Goal: Communication & Community: Answer question/provide support

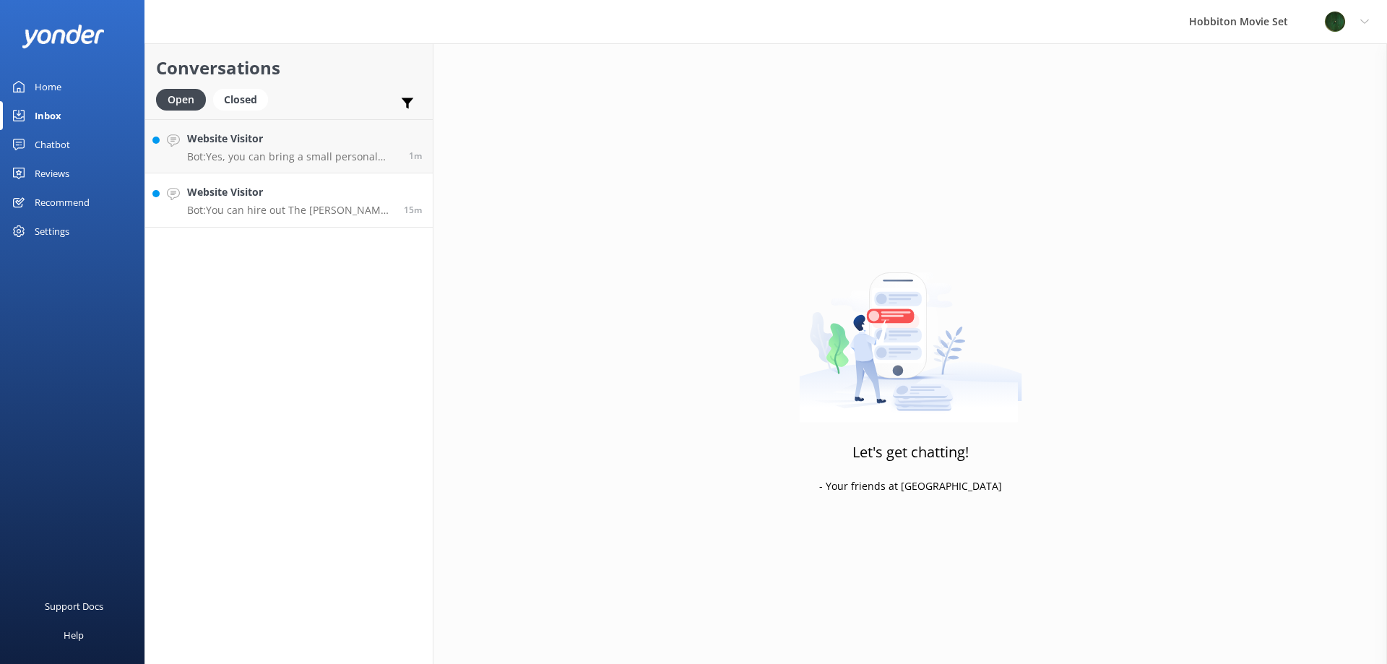
click at [330, 204] on p "Bot: You can hire out The [PERSON_NAME] for private functions and events. For m…" at bounding box center [290, 210] width 206 height 13
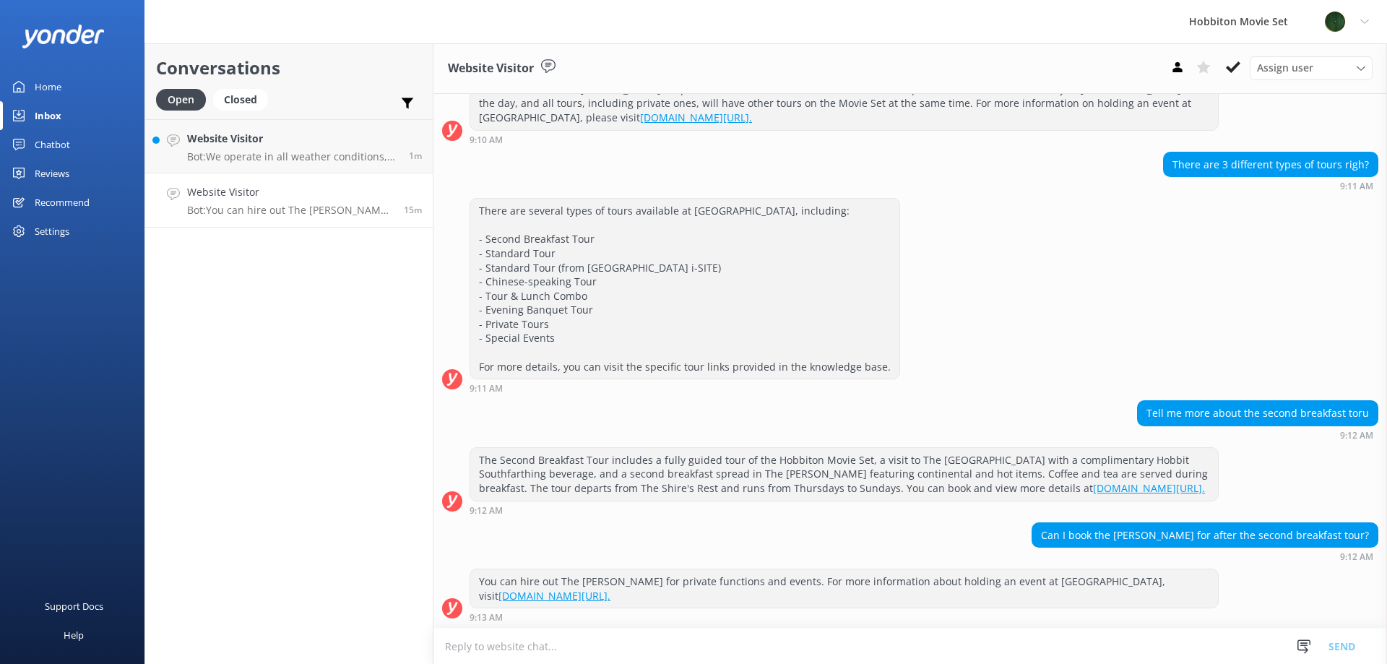
scroll to position [210, 0]
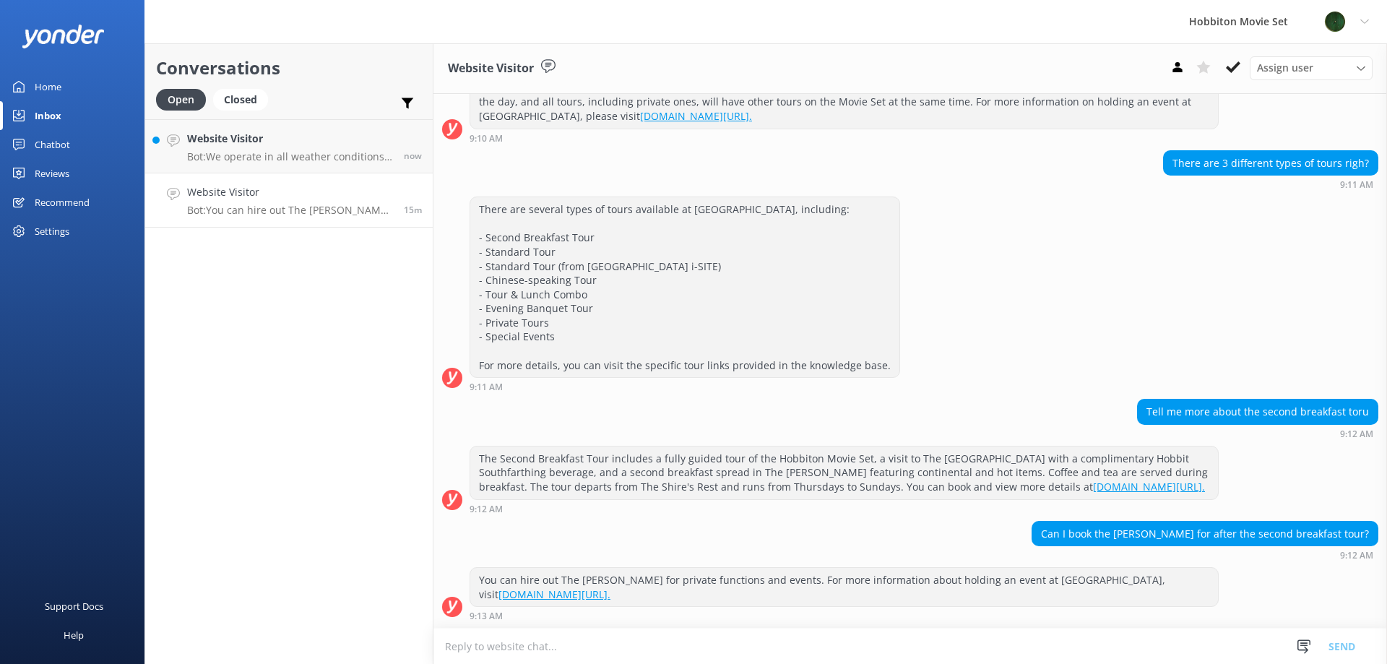
click at [308, 189] on h4 "Website Visitor" at bounding box center [290, 192] width 206 height 16
click at [312, 204] on p "Bot: You can hire out The [PERSON_NAME] for private functions and events. For m…" at bounding box center [290, 210] width 206 height 13
click at [315, 149] on div "Website Visitor Bot: We operate in all weather conditions, including rain. Umbr…" at bounding box center [290, 146] width 206 height 31
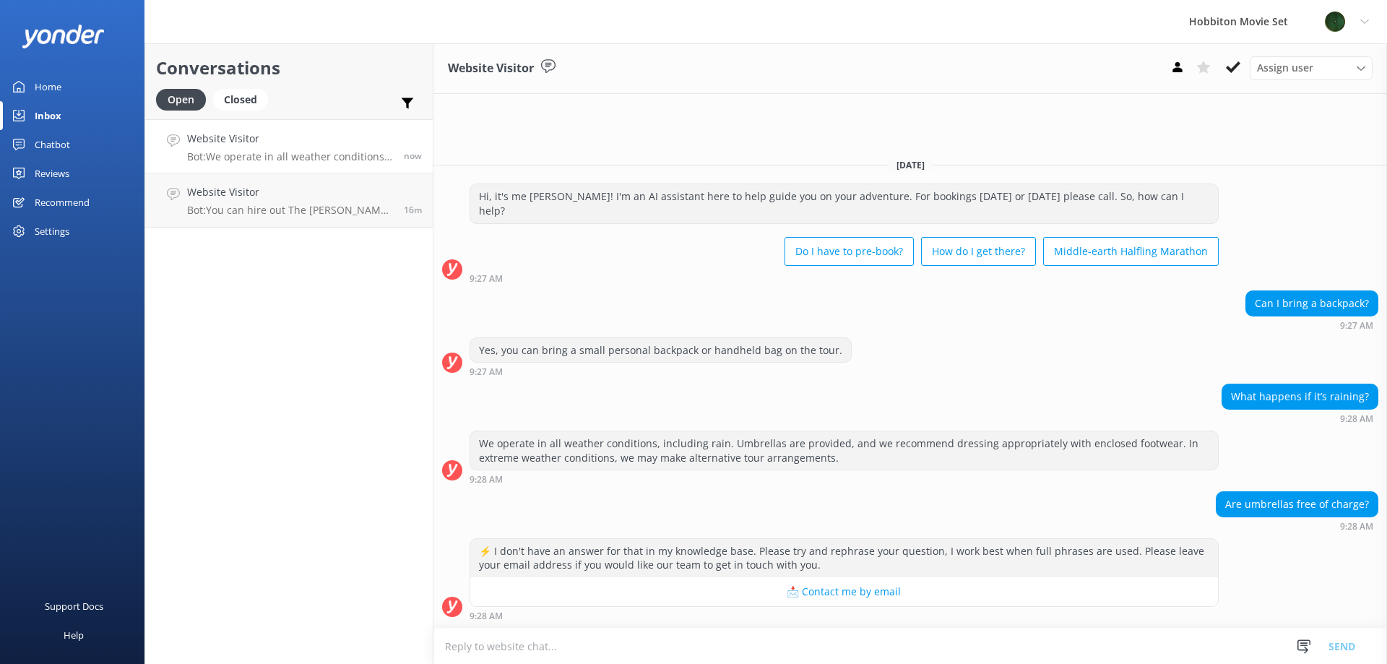
click at [679, 641] on textarea at bounding box center [909, 645] width 953 height 35
click at [600, 644] on textarea "Our umbrellas are available for us once on set." at bounding box center [909, 646] width 953 height 36
click at [722, 636] on textarea "Our umbrellas are available for use once on set." at bounding box center [909, 646] width 953 height 36
type textarea "Our umbrellas are available for use once on set."
click at [1337, 646] on button "Send" at bounding box center [1341, 646] width 54 height 36
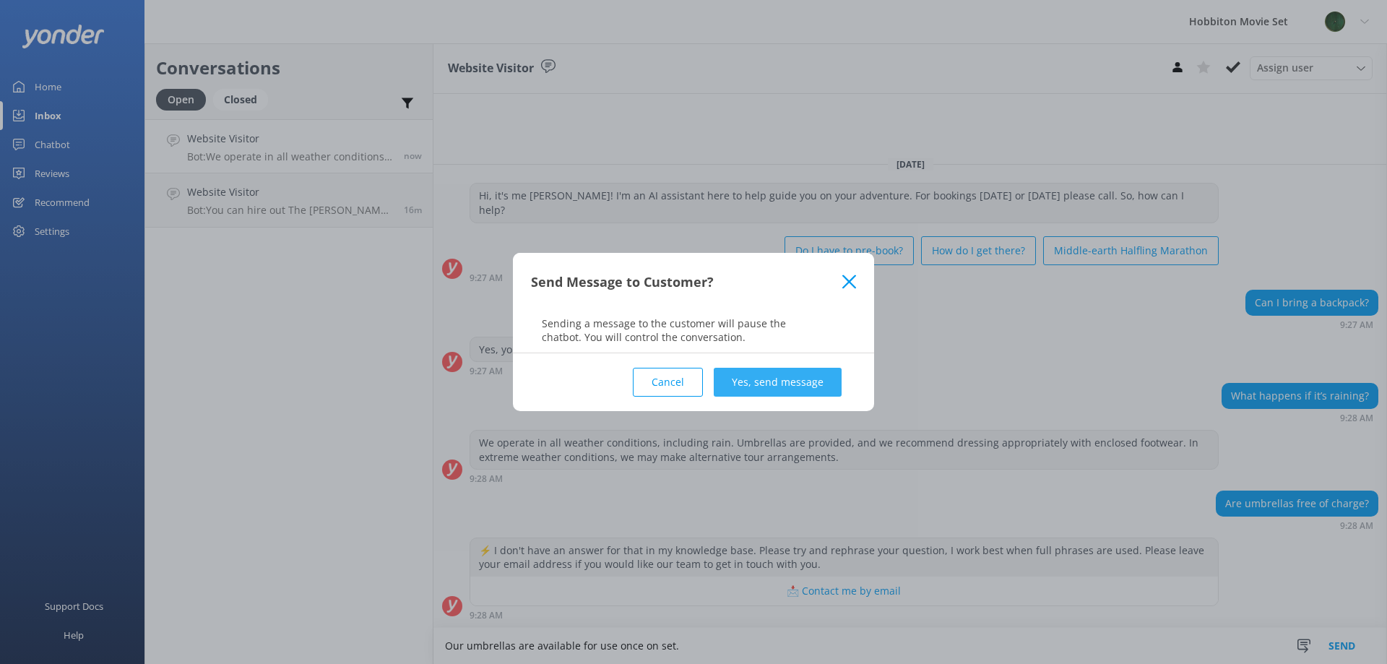
click at [773, 378] on button "Yes, send message" at bounding box center [777, 382] width 128 height 29
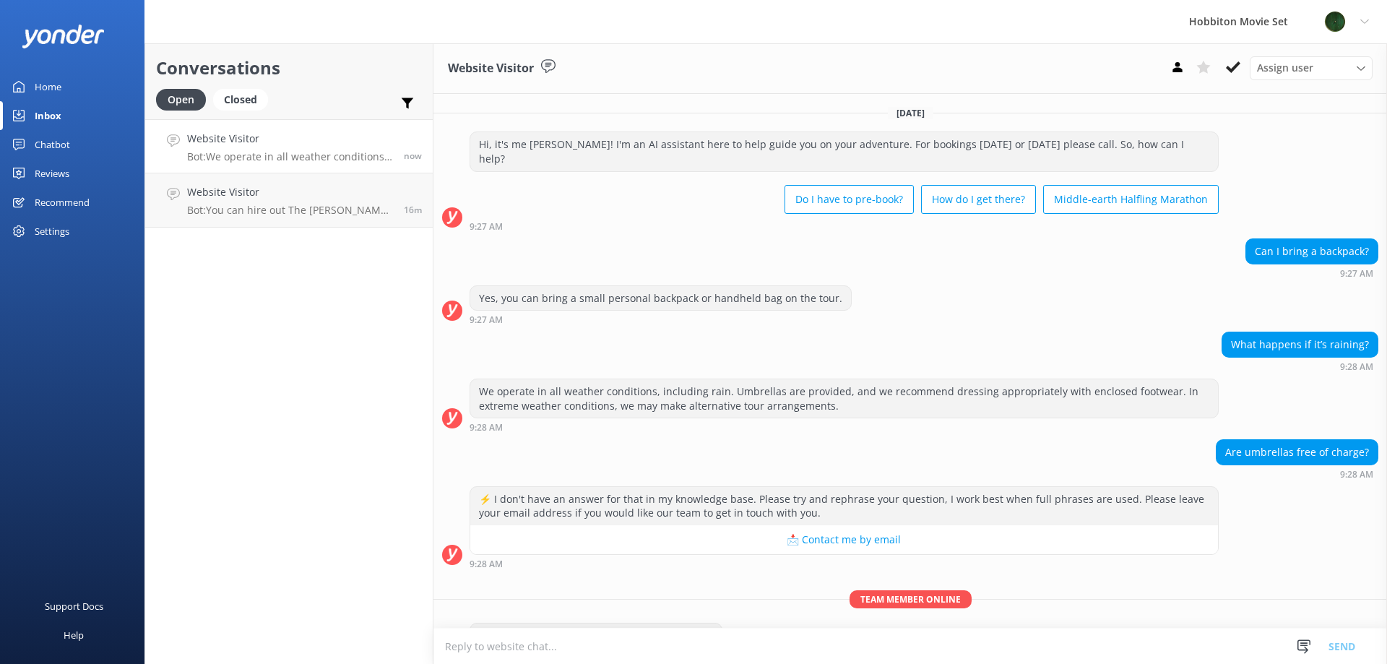
scroll to position [27, 0]
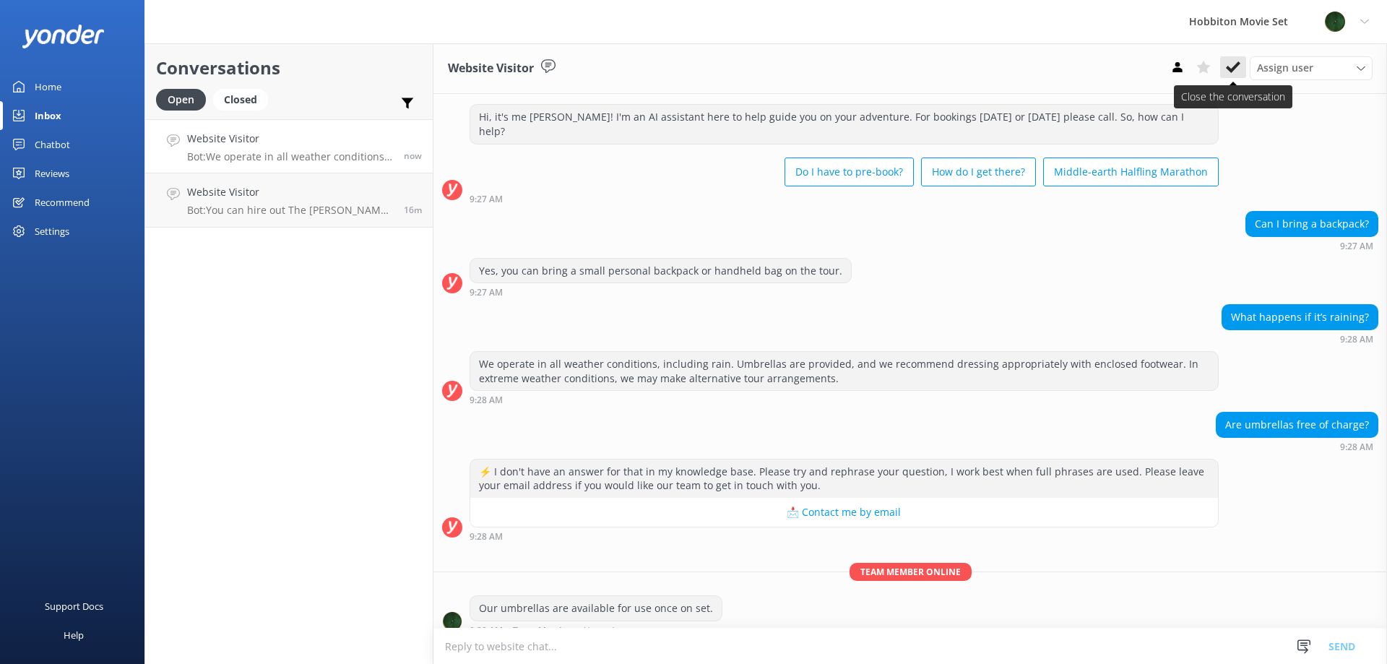
click at [1224, 63] on button at bounding box center [1233, 67] width 26 height 22
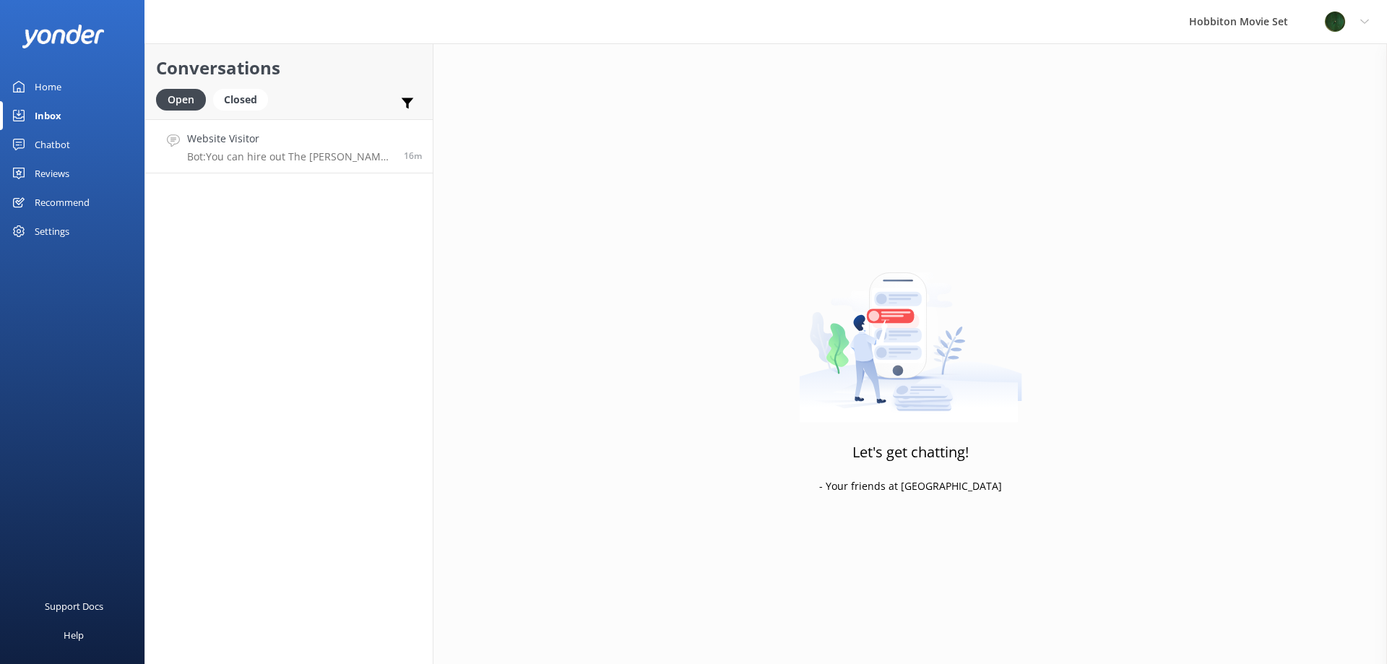
click at [285, 142] on h4 "Website Visitor" at bounding box center [290, 139] width 206 height 16
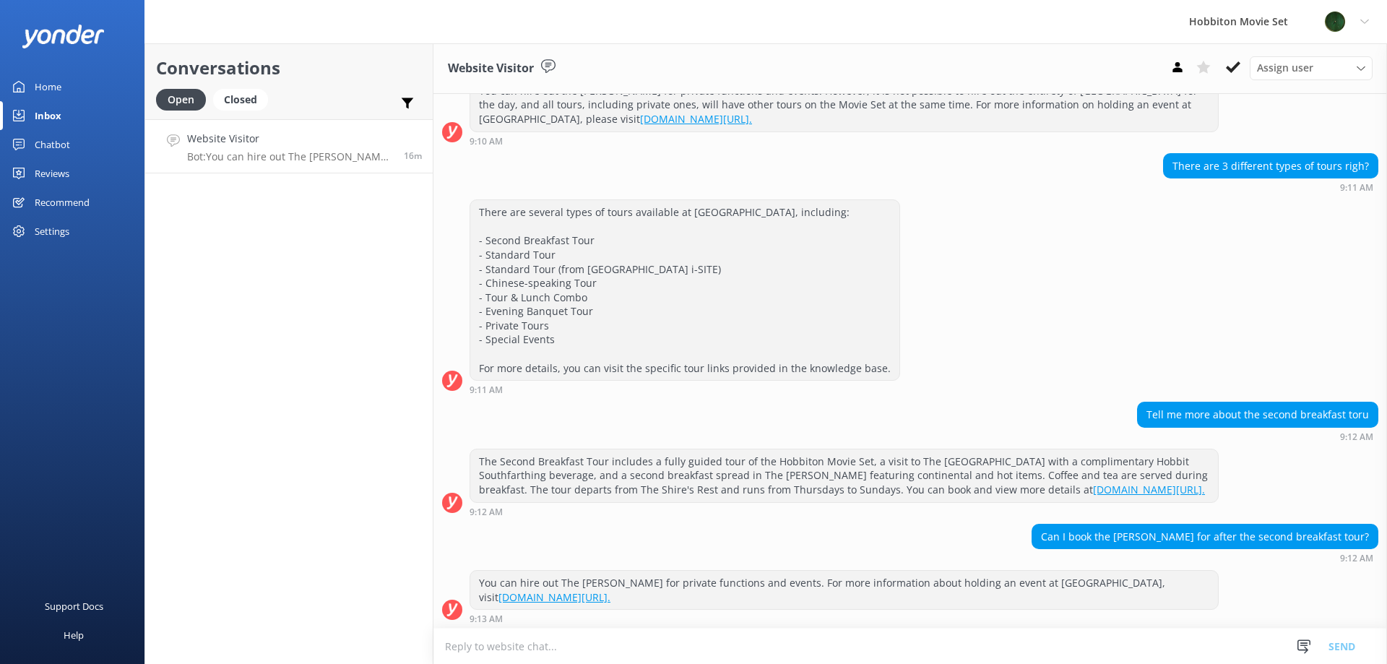
scroll to position [210, 0]
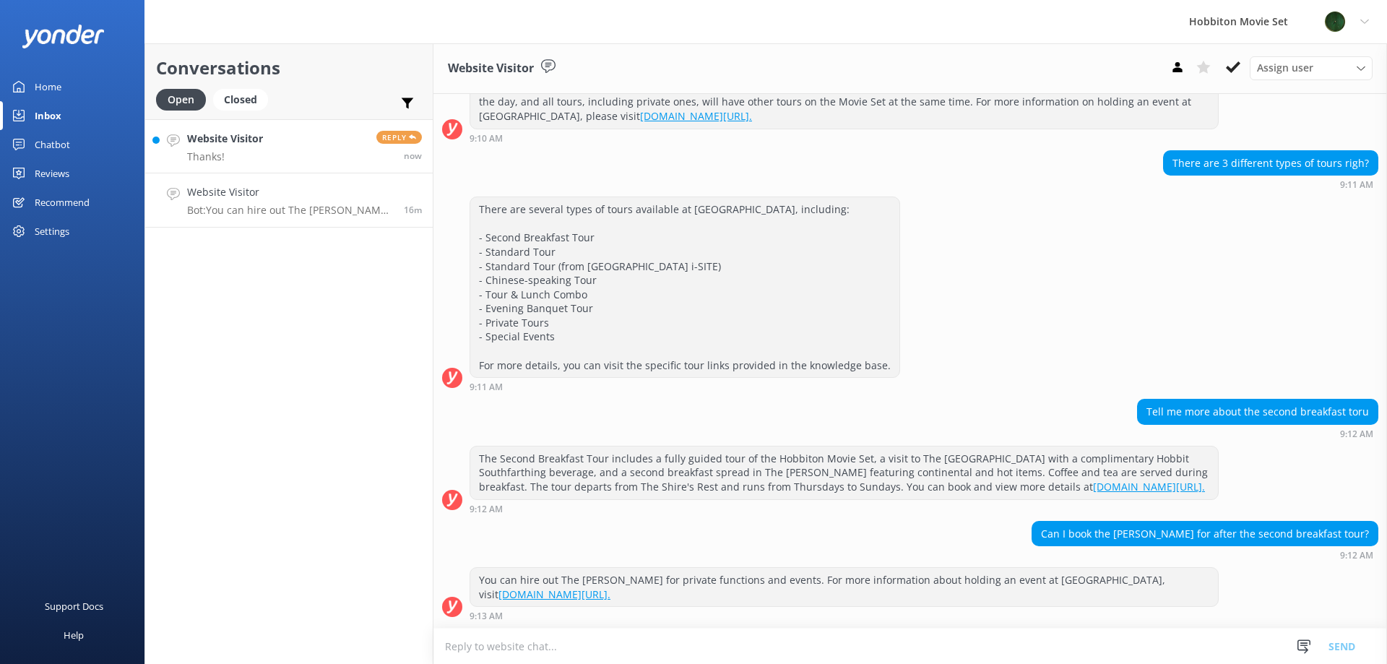
click at [299, 155] on link "Website Visitor Thanks! Reply now" at bounding box center [288, 146] width 287 height 54
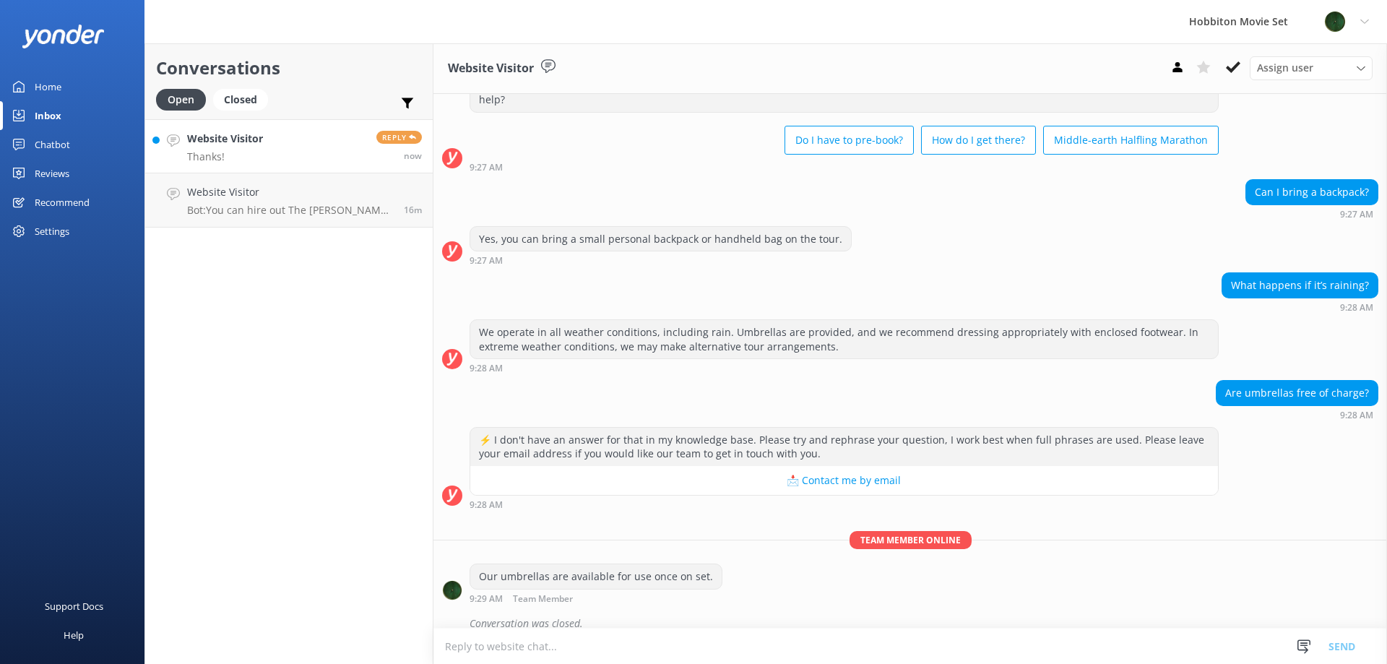
scroll to position [106, 0]
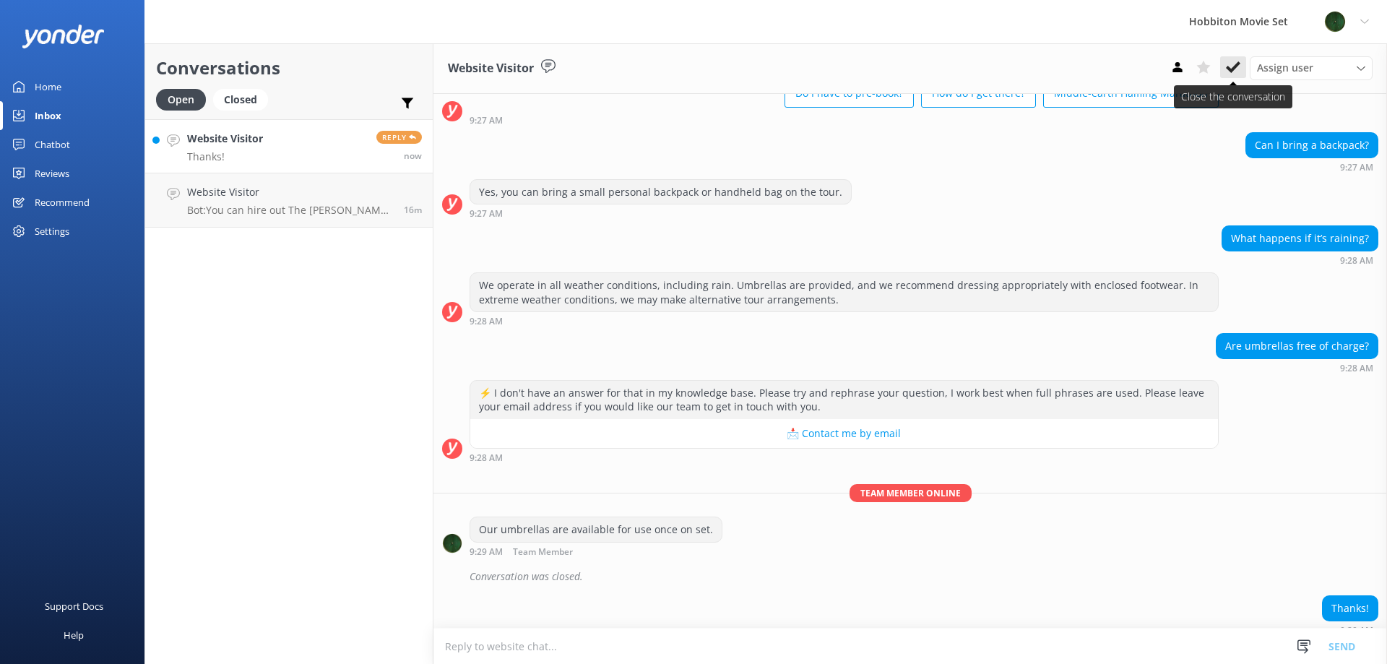
click at [1236, 64] on use at bounding box center [1232, 67] width 14 height 12
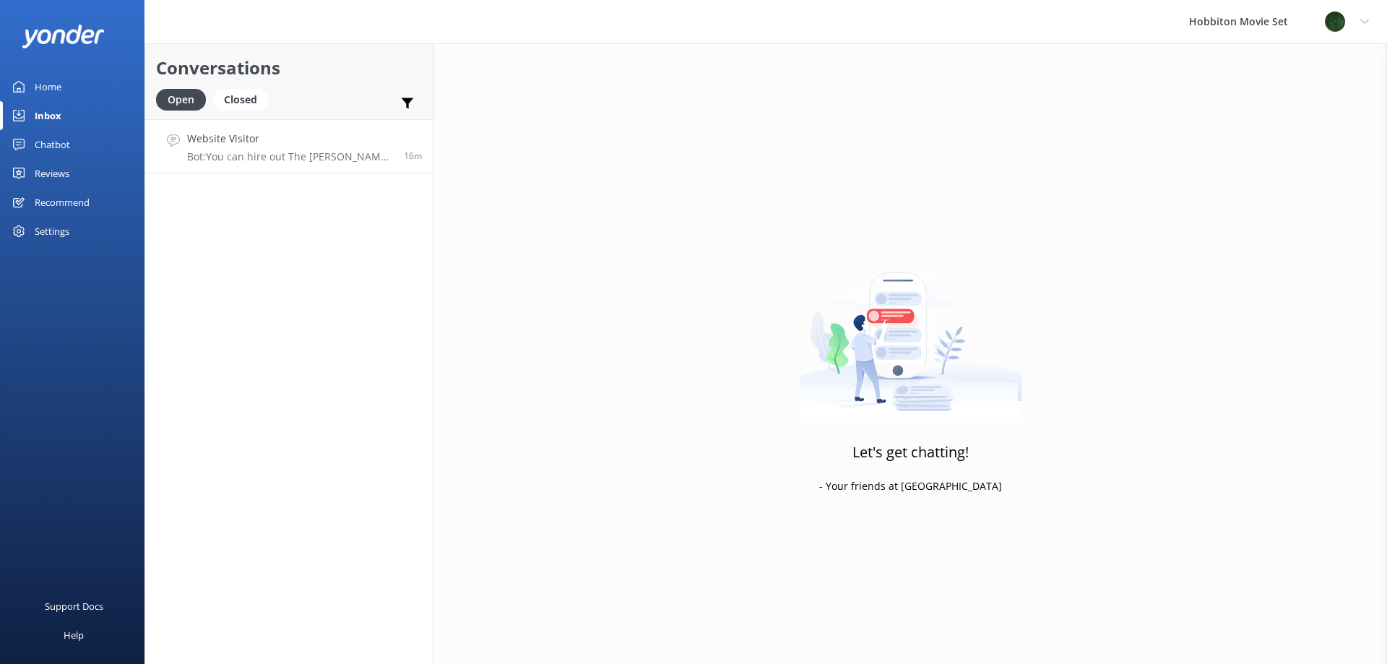
click at [310, 158] on p "Bot: You can hire out The [PERSON_NAME] for private functions and events. For m…" at bounding box center [290, 156] width 206 height 13
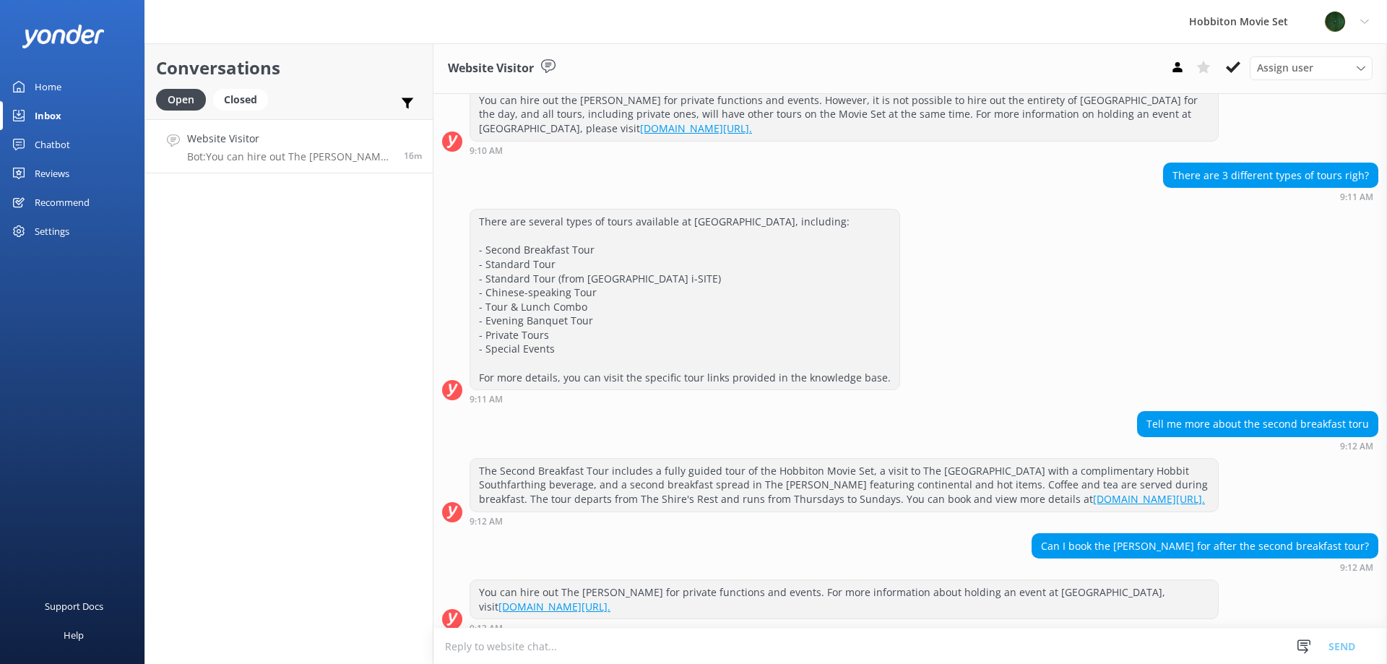
scroll to position [210, 0]
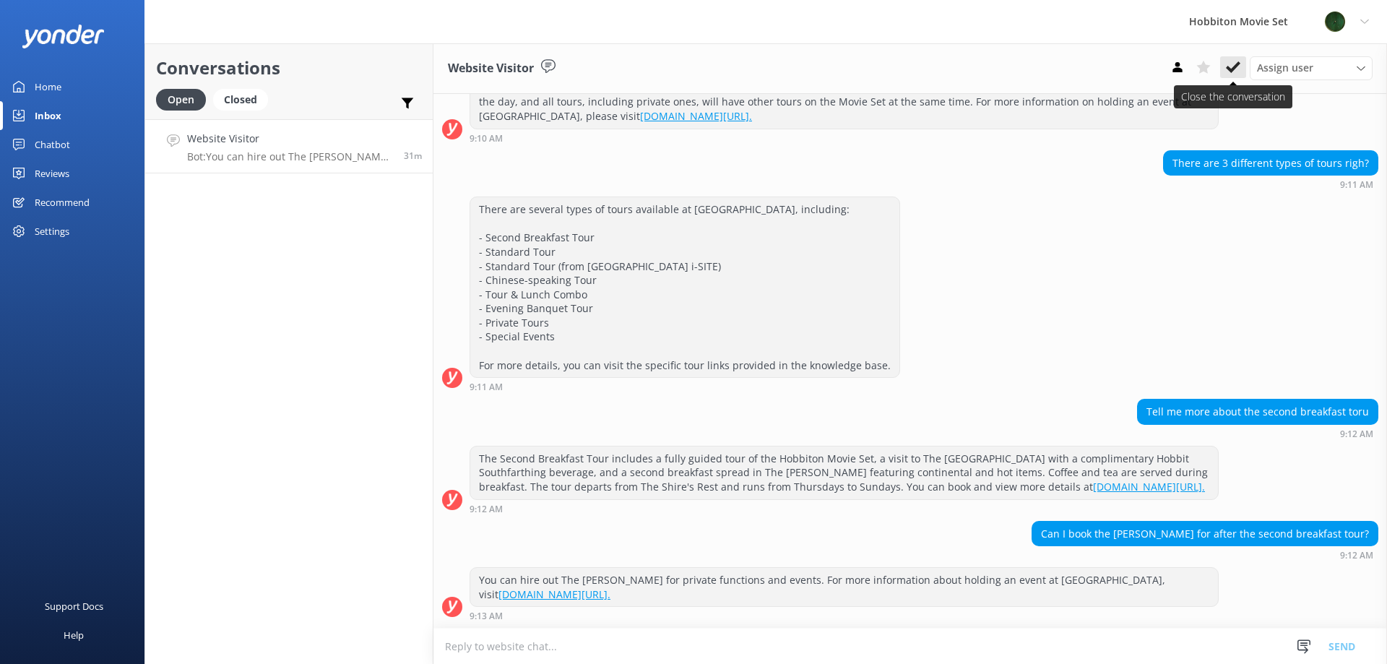
click at [1232, 67] on icon at bounding box center [1232, 67] width 14 height 14
